Goal: Task Accomplishment & Management: Manage account settings

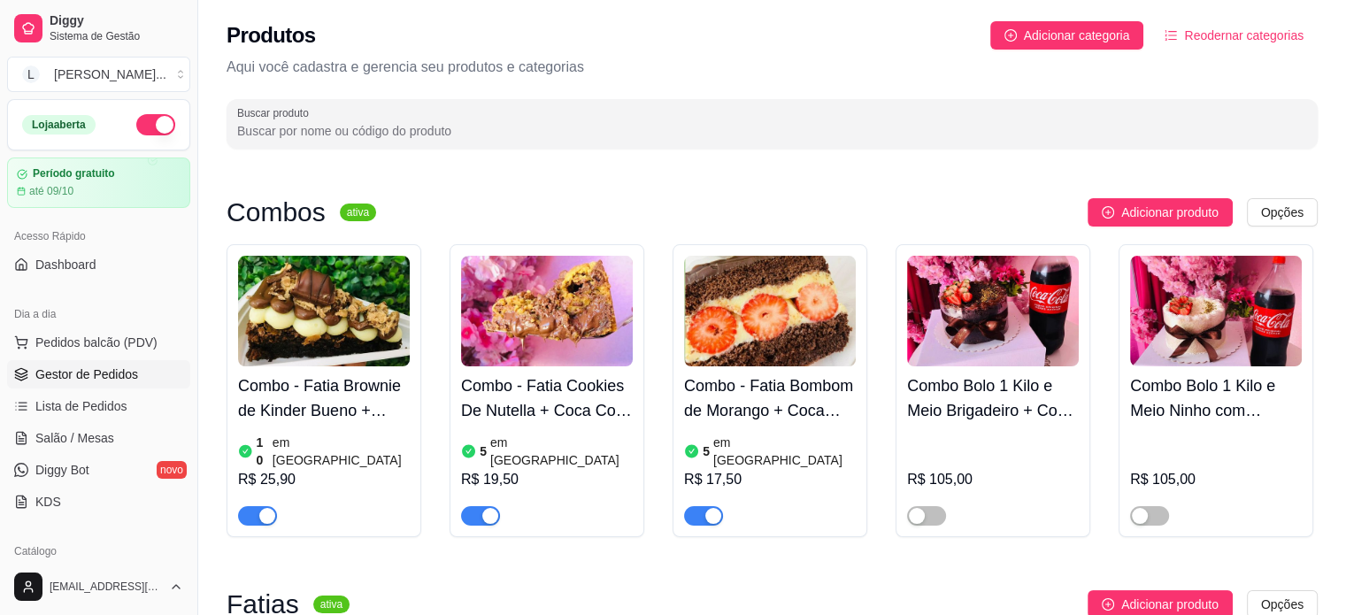
click at [108, 367] on span "Gestor de Pedidos" at bounding box center [86, 374] width 103 height 18
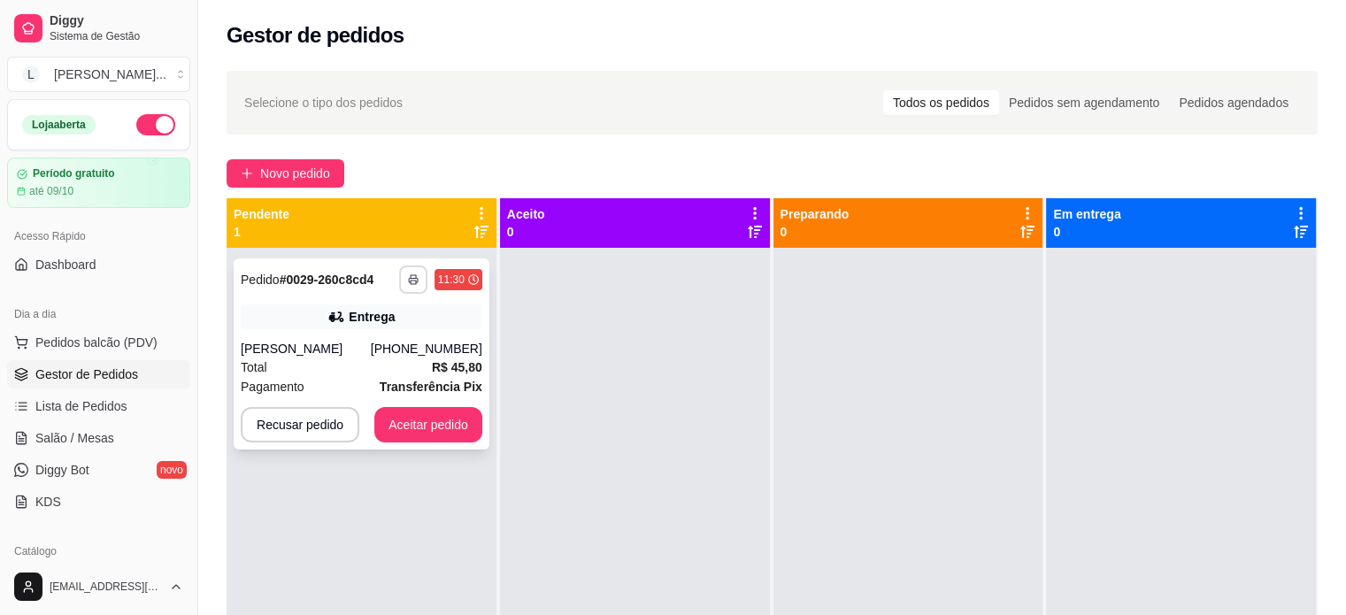
click at [411, 281] on rect "button" at bounding box center [413, 283] width 5 height 4
click at [319, 341] on button "IMPRESSORA" at bounding box center [364, 340] width 124 height 27
click at [414, 423] on button "Aceitar pedido" at bounding box center [428, 424] width 108 height 35
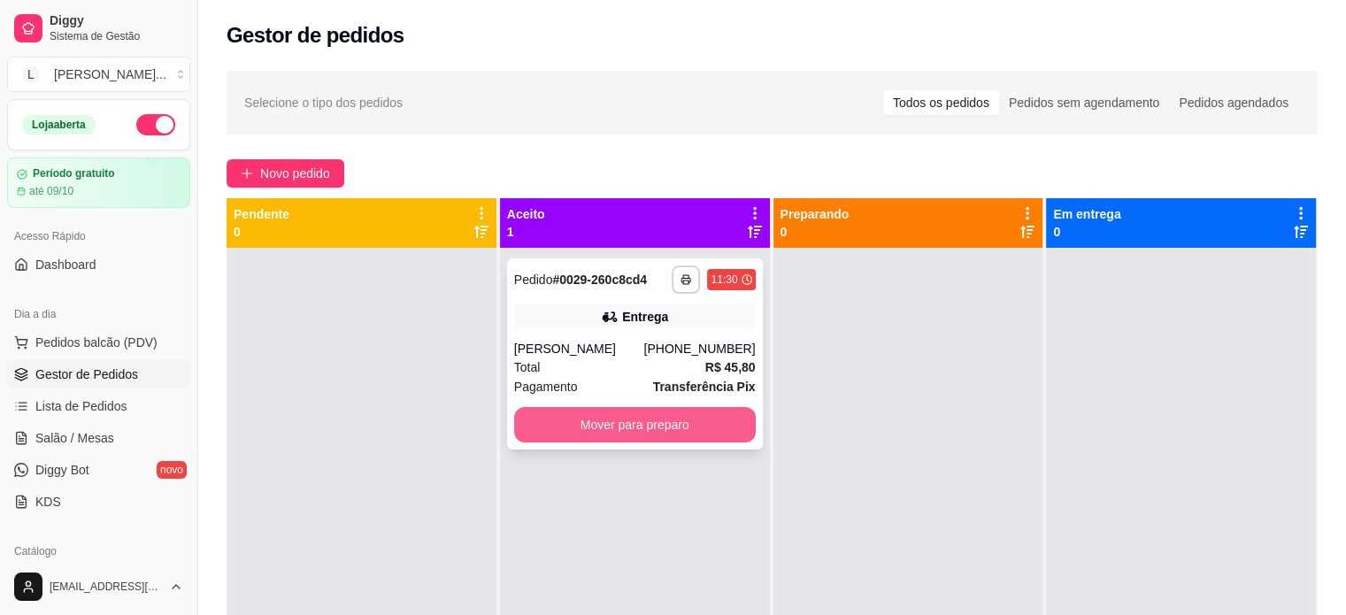
click at [620, 425] on button "Mover para preparo" at bounding box center [635, 424] width 242 height 35
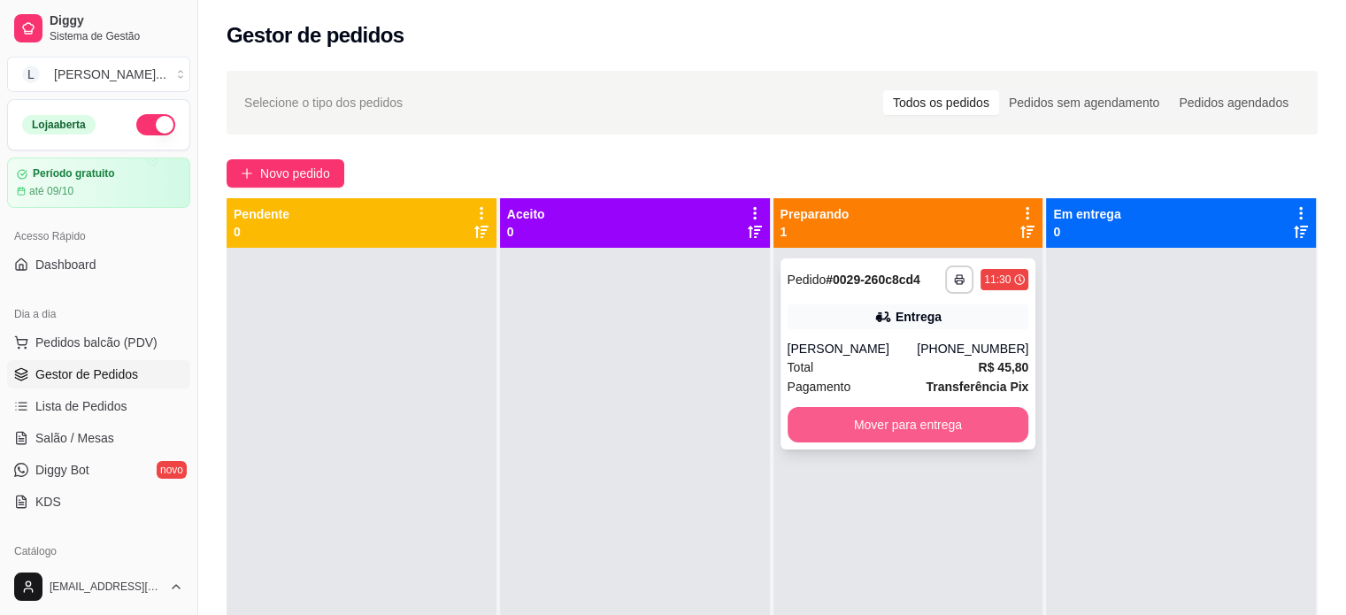
click at [949, 433] on button "Mover para entrega" at bounding box center [909, 424] width 242 height 35
